Goal: Task Accomplishment & Management: Manage account settings

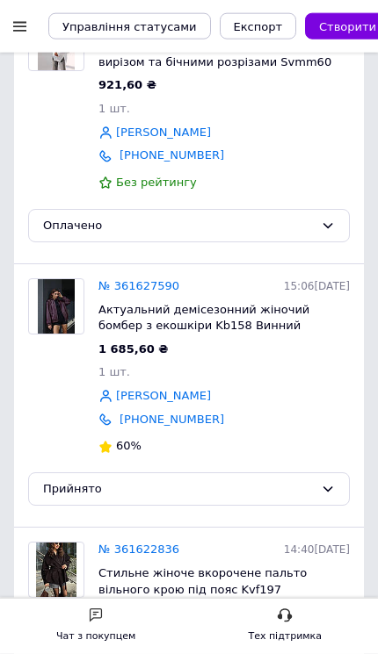
scroll to position [241, 0]
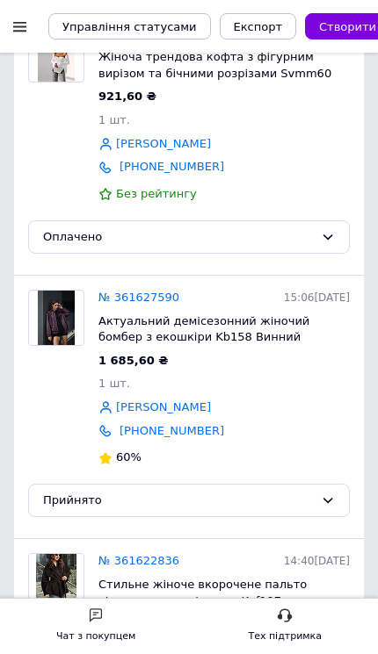
click at [155, 296] on link "№ 361627590" at bounding box center [138, 297] width 81 height 13
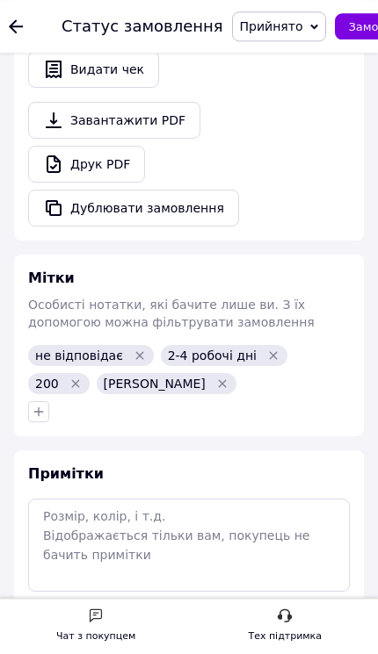
scroll to position [1949, 0]
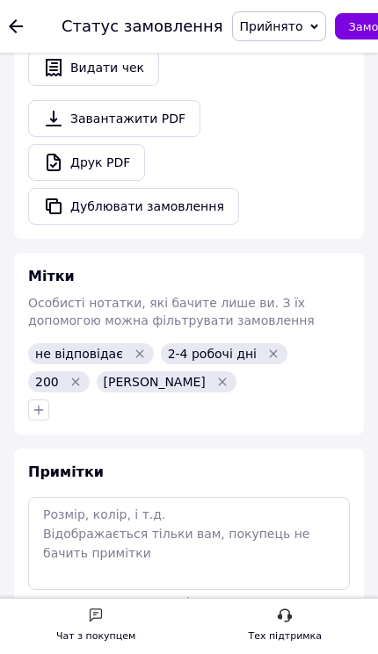
click at [13, 28] on icon at bounding box center [16, 26] width 14 height 14
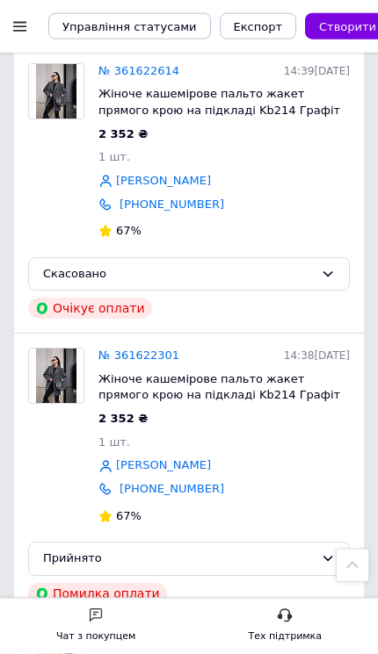
scroll to position [996, 0]
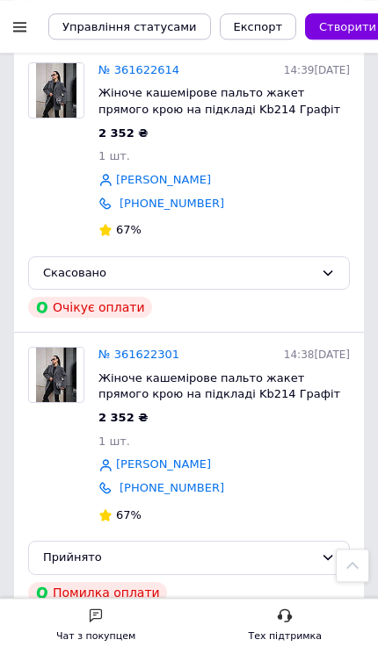
click at [159, 348] on link "№ 361622301" at bounding box center [138, 354] width 81 height 13
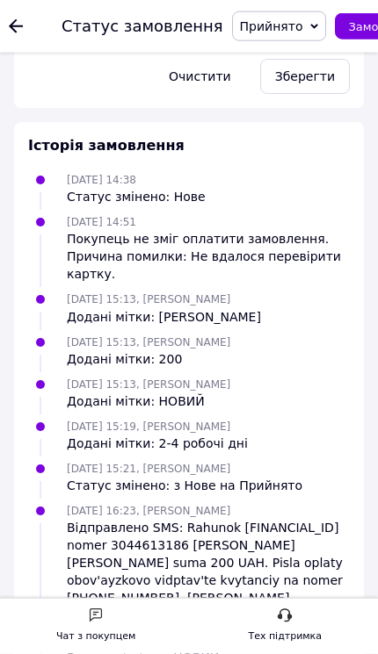
scroll to position [2658, 0]
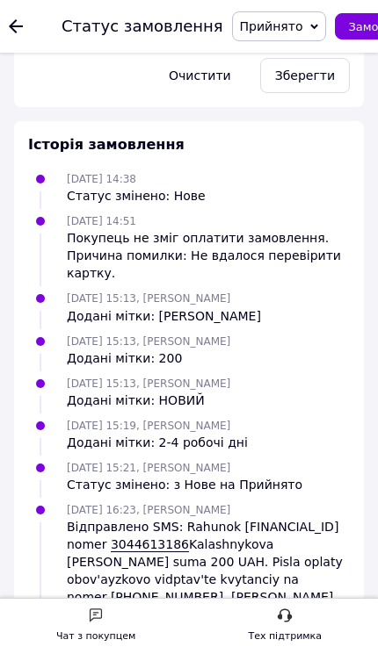
click at [15, 26] on use at bounding box center [16, 26] width 14 height 14
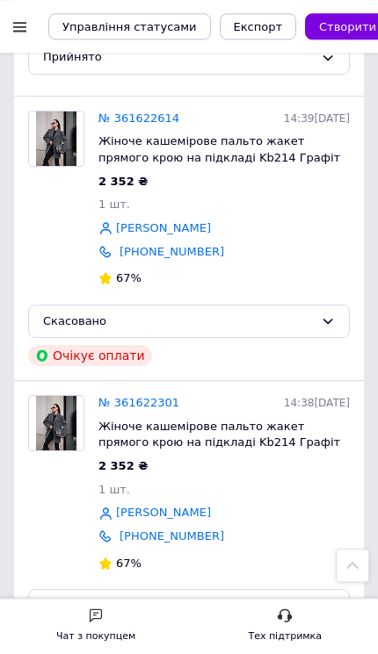
scroll to position [974, 0]
